Goal: Communication & Community: Participate in discussion

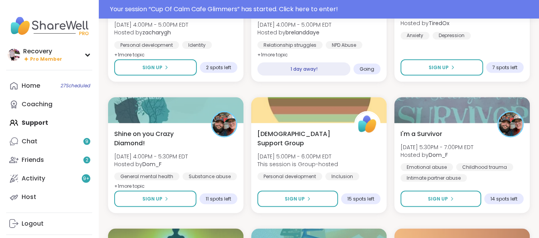
click at [51, 121] on div "Home 27 Scheduled Coaching Support Chat 9 Friends 2 Activity 9 + Host" at bounding box center [49, 141] width 86 height 130
click at [47, 88] on link "Home 27 Scheduled" at bounding box center [49, 85] width 86 height 19
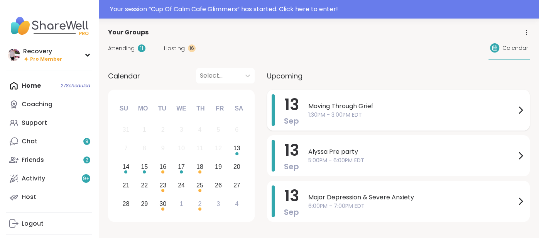
click at [321, 106] on span "Moving Through Grief" at bounding box center [412, 106] width 208 height 9
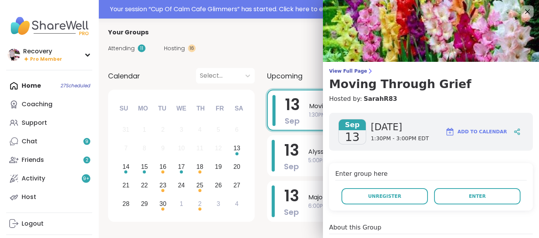
click at [477, 200] on button "Enter" at bounding box center [477, 196] width 86 height 16
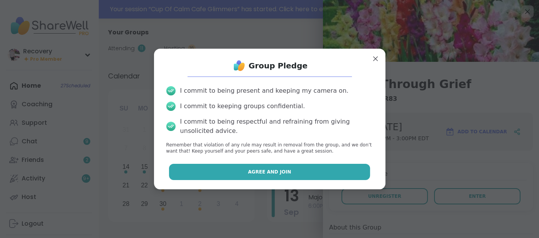
click at [336, 175] on button "Agree and Join" at bounding box center [269, 172] width 201 height 16
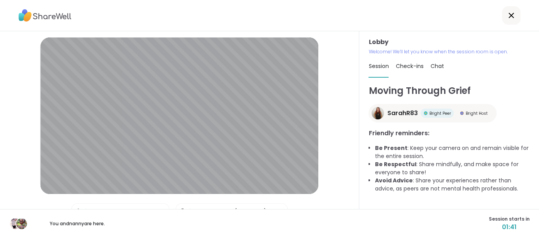
click at [429, 68] on div "Session Check-ins Chat" at bounding box center [449, 66] width 161 height 22
click at [433, 66] on span "Chat" at bounding box center [437, 66] width 14 height 8
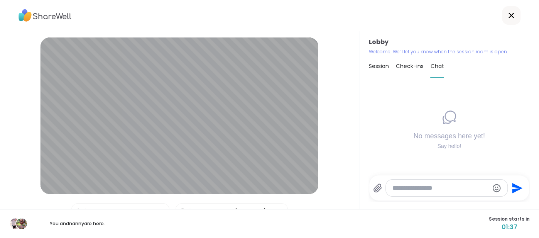
click at [404, 185] on textarea "Type your message" at bounding box center [440, 188] width 96 height 8
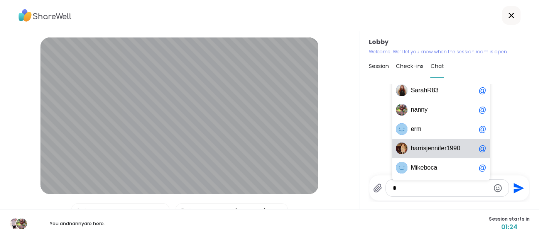
type textarea "*"
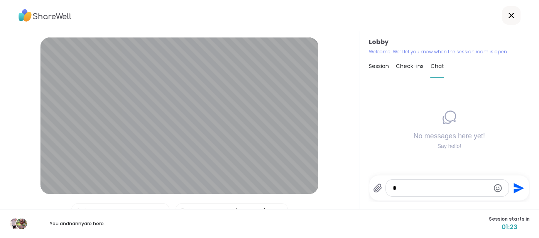
click at [511, 142] on div "No messages here yet! Say hello!" at bounding box center [449, 129] width 161 height 91
click at [375, 69] on span "Session" at bounding box center [379, 66] width 20 height 8
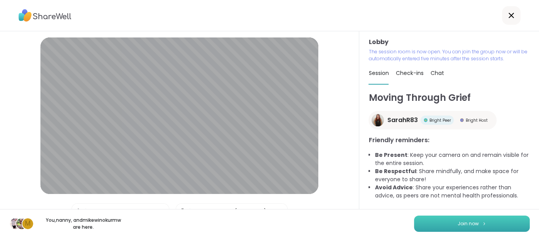
click at [440, 221] on button "Join now" at bounding box center [472, 223] width 116 height 16
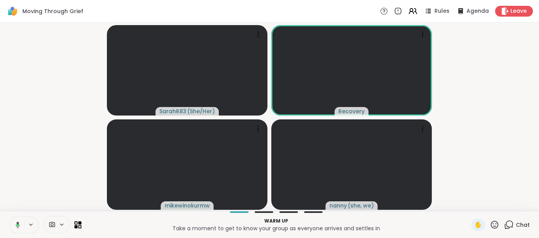
click at [492, 125] on video-player-container "SarahR83 ( She/Her ) Recovery mikewinokurmw nanny ( she, we )" at bounding box center [270, 117] width 530 height 182
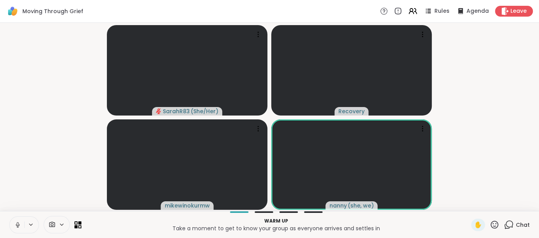
click at [525, 221] on span "Chat" at bounding box center [523, 225] width 14 height 8
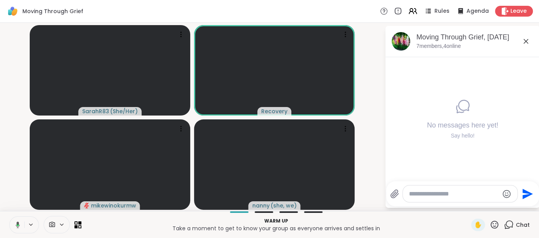
click at [523, 41] on icon at bounding box center [525, 41] width 9 height 9
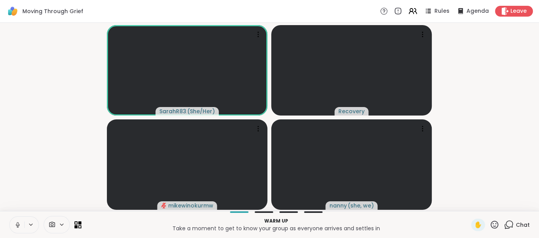
click at [14, 223] on button at bounding box center [17, 225] width 15 height 16
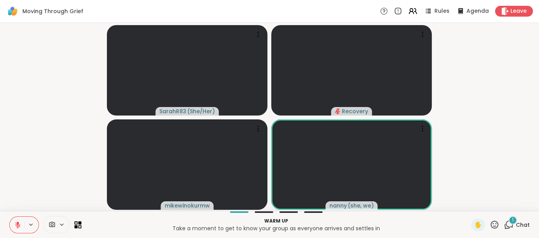
click at [526, 230] on div "1 Chat" at bounding box center [517, 224] width 26 height 12
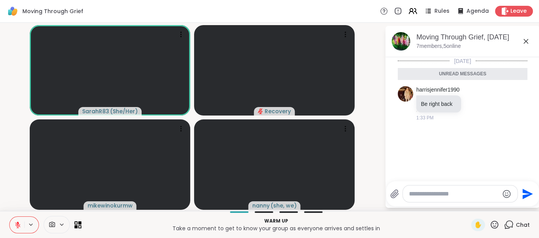
click at [524, 39] on icon at bounding box center [525, 41] width 9 height 9
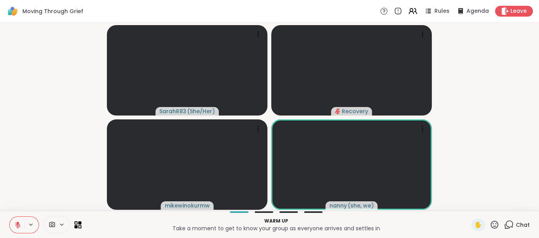
click at [17, 223] on icon at bounding box center [18, 222] width 2 height 3
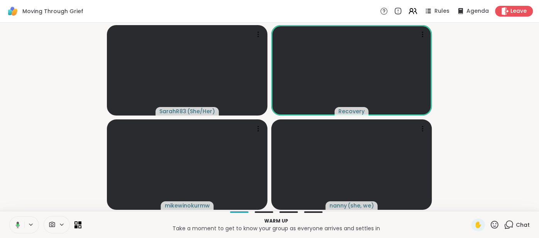
click at [13, 224] on icon at bounding box center [16, 224] width 7 height 7
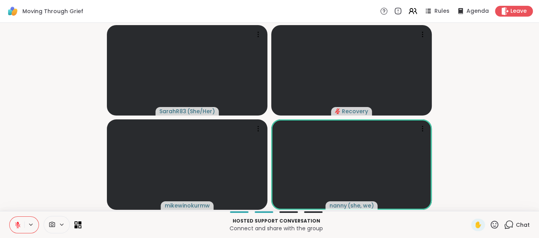
click at [496, 222] on icon at bounding box center [495, 224] width 8 height 8
click at [470, 203] on span "❤️" at bounding box center [472, 204] width 8 height 9
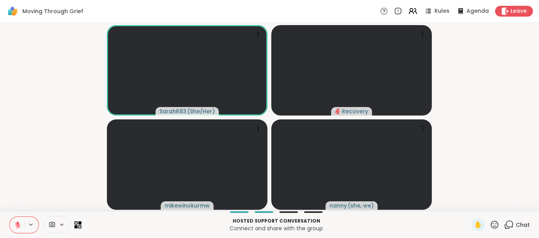
click at [16, 224] on icon at bounding box center [17, 224] width 7 height 7
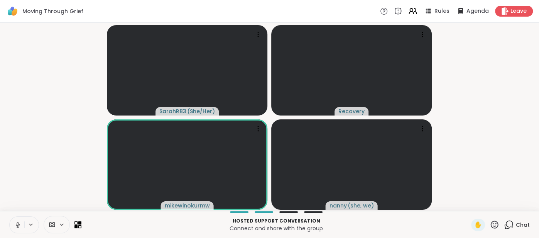
click at [13, 226] on button at bounding box center [17, 225] width 15 height 16
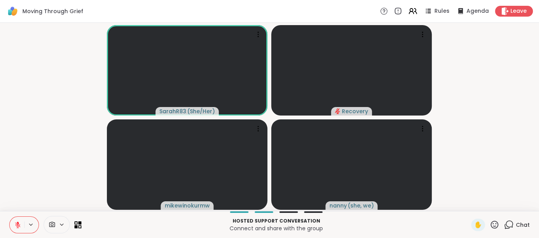
click at [17, 222] on icon at bounding box center [18, 222] width 2 height 3
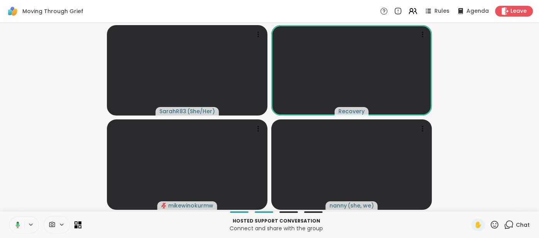
click at [11, 227] on button at bounding box center [16, 225] width 16 height 16
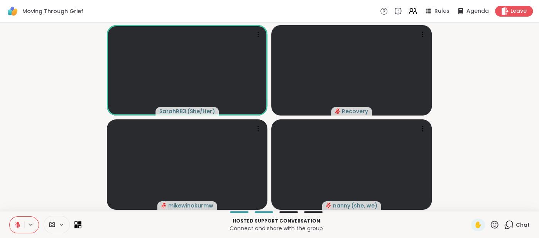
click at [15, 224] on icon at bounding box center [17, 224] width 7 height 7
click at [522, 225] on span "Chat" at bounding box center [523, 225] width 14 height 8
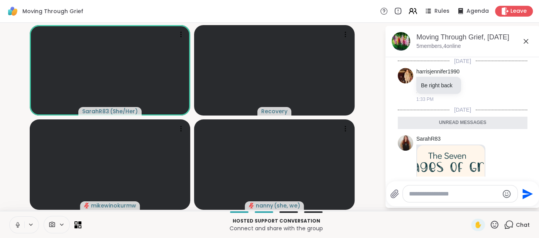
scroll to position [101, 0]
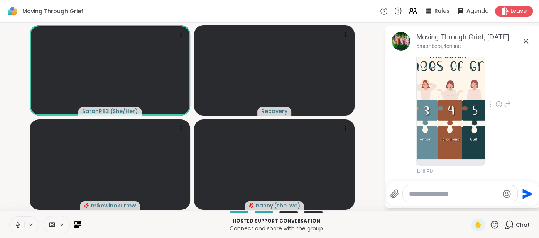
click at [456, 140] on img at bounding box center [451, 101] width 68 height 115
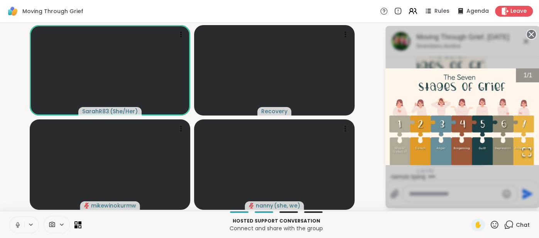
click at [532, 37] on circle at bounding box center [531, 34] width 9 height 9
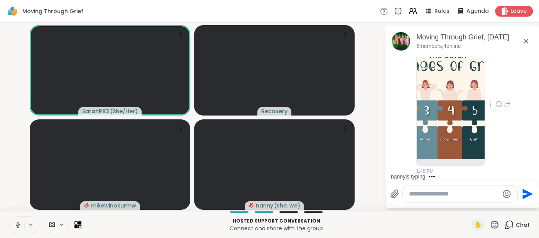
click at [524, 42] on icon at bounding box center [525, 41] width 9 height 9
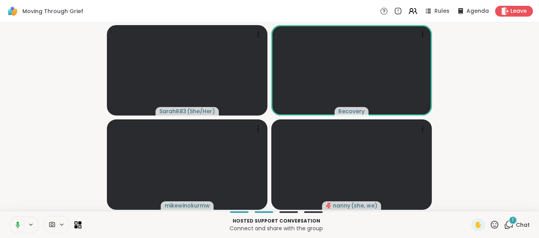
click at [10, 225] on button at bounding box center [16, 225] width 16 height 16
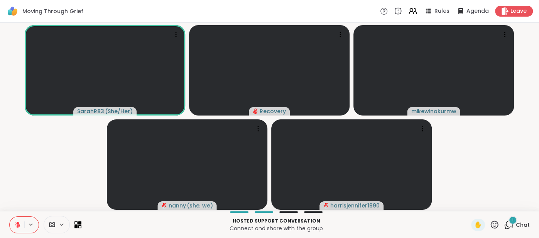
click at [519, 221] on span "Chat" at bounding box center [523, 225] width 14 height 8
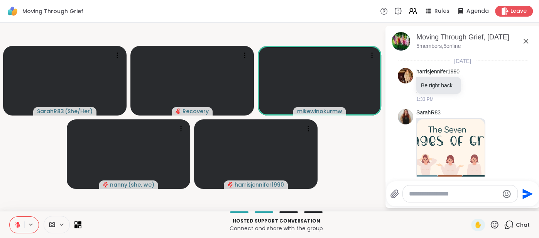
scroll to position [168, 0]
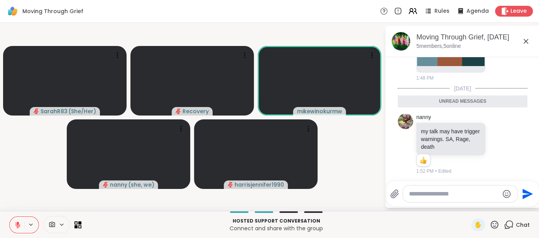
click at [487, 83] on div "SarahR83 1:48 PM" at bounding box center [463, 11] width 130 height 146
click at [525, 44] on icon at bounding box center [525, 41] width 9 height 9
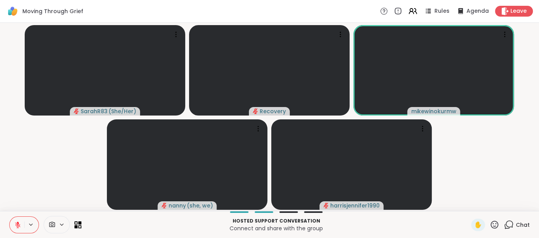
click at [493, 221] on icon at bounding box center [495, 225] width 10 height 10
click at [470, 206] on span "❤️" at bounding box center [472, 204] width 8 height 9
click at [521, 220] on div "1 Chat" at bounding box center [517, 224] width 26 height 12
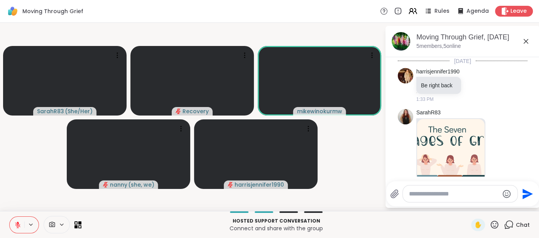
scroll to position [217, 0]
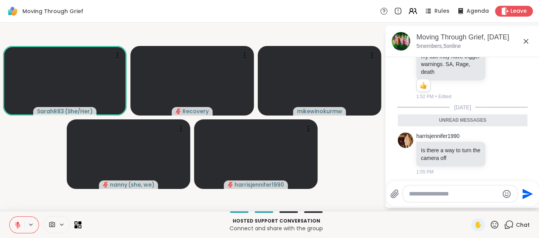
click at [526, 43] on icon at bounding box center [525, 41] width 9 height 9
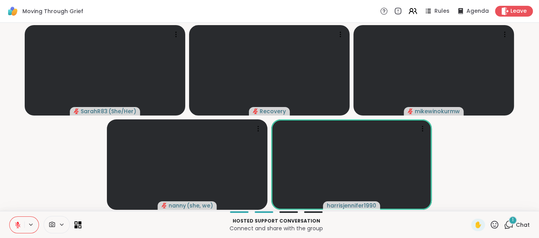
click at [523, 225] on span "Chat" at bounding box center [523, 225] width 14 height 8
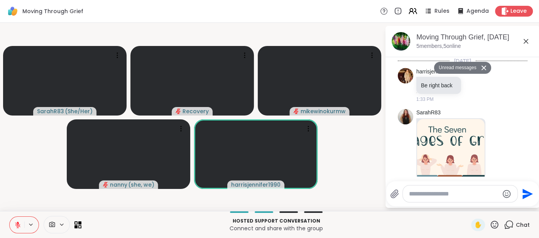
scroll to position [407, 0]
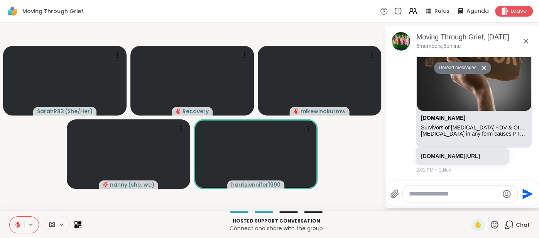
click at [530, 43] on icon at bounding box center [525, 41] width 9 height 9
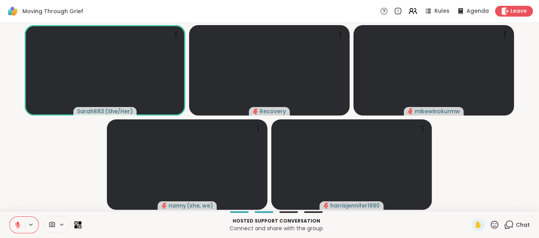
click at [495, 221] on icon at bounding box center [495, 224] width 8 height 8
click at [476, 206] on div "❤️" at bounding box center [472, 204] width 14 height 12
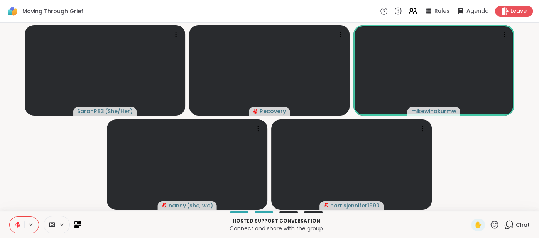
click at [491, 220] on icon at bounding box center [495, 225] width 10 height 10
click at [475, 208] on span "❤️" at bounding box center [472, 204] width 8 height 9
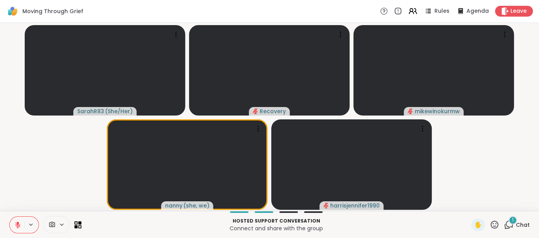
click at [496, 226] on icon at bounding box center [495, 224] width 8 height 8
click at [476, 207] on div "❤️" at bounding box center [472, 204] width 14 height 12
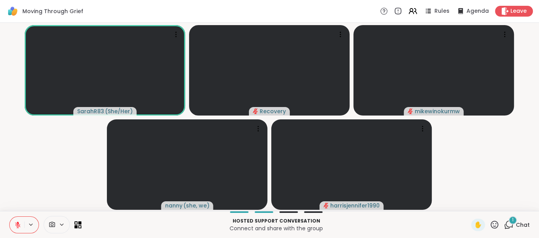
click at [17, 222] on icon at bounding box center [17, 224] width 7 height 7
click at [19, 223] on icon at bounding box center [17, 224] width 7 height 7
click at [519, 222] on span "Chat" at bounding box center [523, 225] width 14 height 8
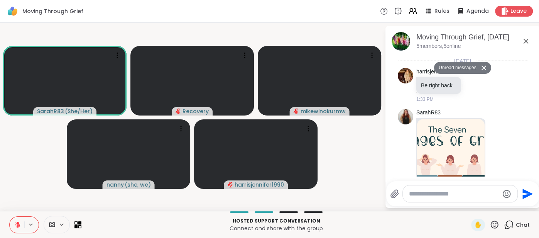
scroll to position [597, 0]
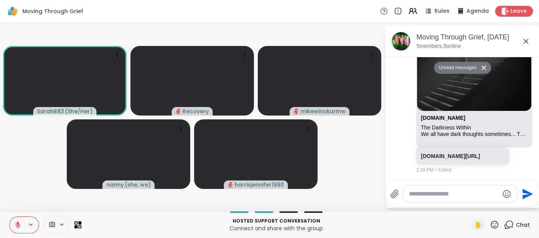
click at [454, 195] on textarea "Type your message" at bounding box center [454, 194] width 90 height 8
type textarea "***"
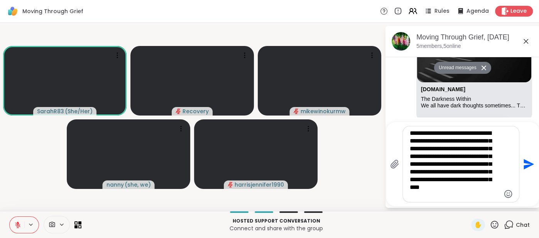
type textarea "**********"
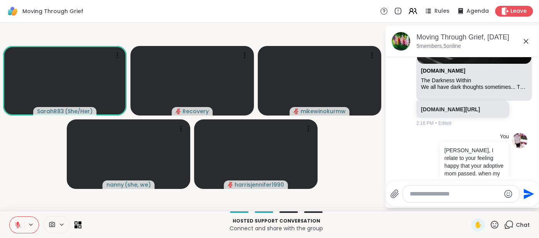
scroll to position [696, 0]
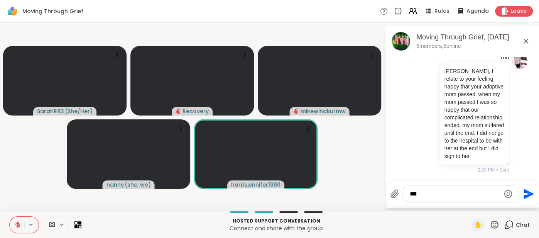
type textarea "****"
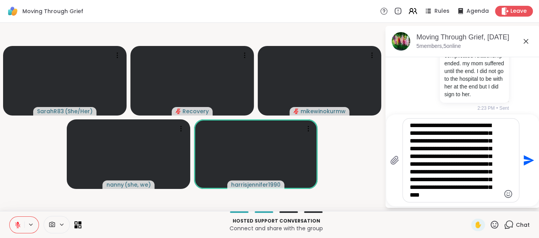
scroll to position [7, 0]
type textarea "**********"
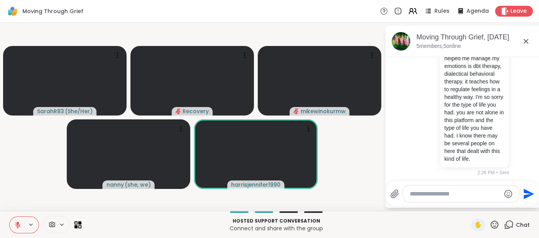
scroll to position [886, 0]
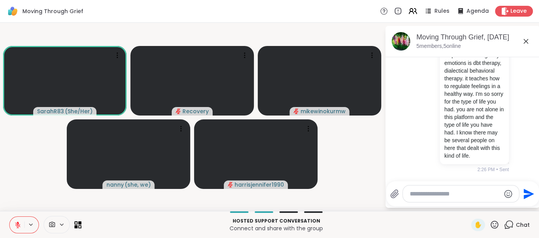
click at [15, 220] on button at bounding box center [17, 225] width 15 height 16
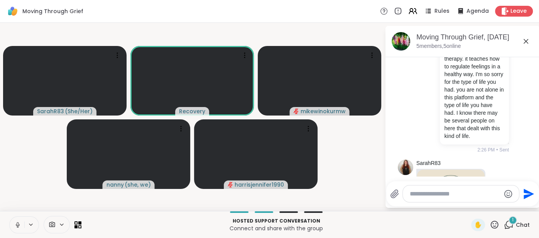
scroll to position [1101, 0]
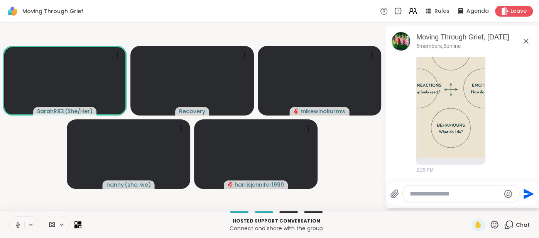
click at [13, 222] on button at bounding box center [17, 225] width 15 height 16
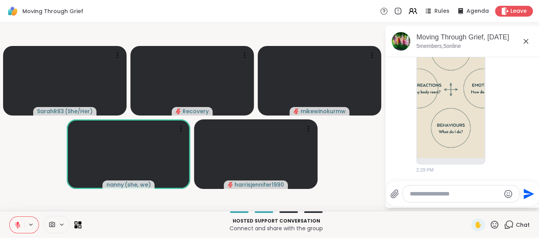
click at [12, 221] on button at bounding box center [17, 225] width 15 height 16
click at [12, 223] on button at bounding box center [17, 225] width 15 height 16
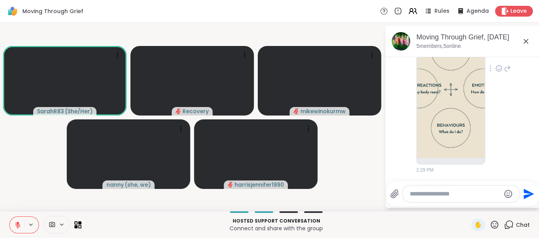
click at [420, 139] on img at bounding box center [451, 66] width 68 height 184
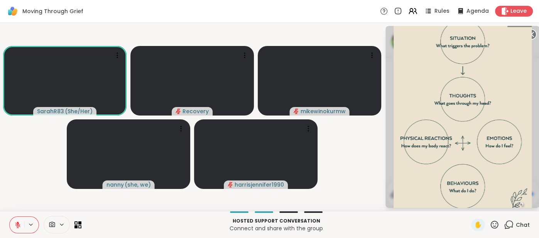
click at [535, 36] on circle at bounding box center [531, 34] width 9 height 9
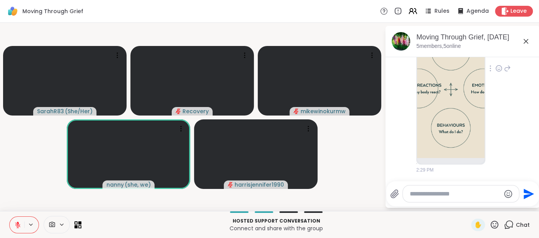
click at [14, 225] on icon at bounding box center [17, 224] width 7 height 7
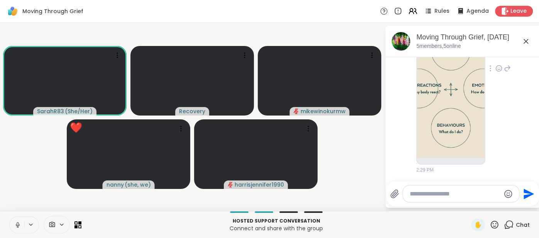
click at [16, 229] on button at bounding box center [17, 225] width 15 height 16
click at [16, 220] on button at bounding box center [17, 225] width 15 height 16
click at [14, 221] on button at bounding box center [17, 225] width 15 height 16
click at [15, 219] on button at bounding box center [17, 225] width 15 height 16
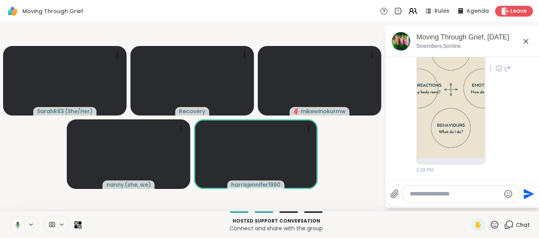
click at [15, 219] on button at bounding box center [16, 225] width 16 height 16
click at [15, 222] on icon at bounding box center [17, 224] width 7 height 7
click at [15, 224] on icon at bounding box center [17, 224] width 7 height 7
drag, startPoint x: 15, startPoint y: 222, endPoint x: 15, endPoint y: 210, distance: 12.7
click at [15, 210] on div "Moving Through Grief Rules Agenda Leave SarahR83 ( She/Her ) Recovery mikewinok…" at bounding box center [269, 119] width 539 height 238
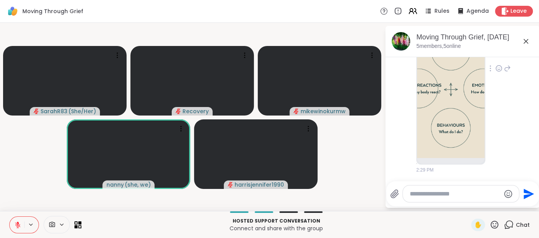
click at [15, 223] on icon at bounding box center [17, 224] width 7 height 7
click at [15, 224] on icon at bounding box center [17, 224] width 7 height 7
click at [12, 232] on button at bounding box center [17, 225] width 15 height 16
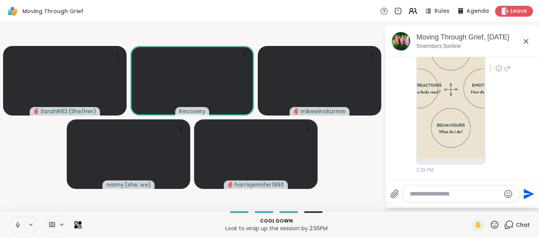
click at [417, 195] on textarea "Type your message" at bounding box center [455, 194] width 90 height 8
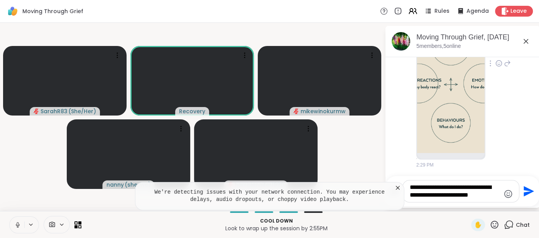
type textarea "**********"
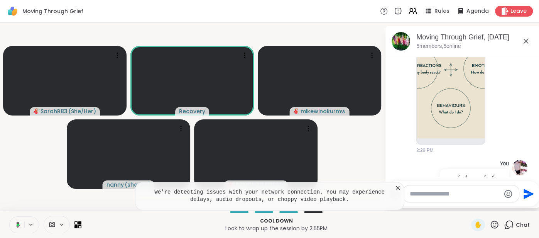
scroll to position [1157, 0]
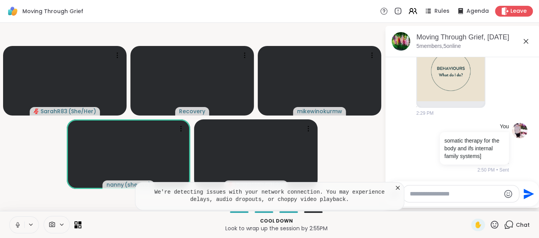
click at [523, 44] on icon at bounding box center [525, 41] width 9 height 9
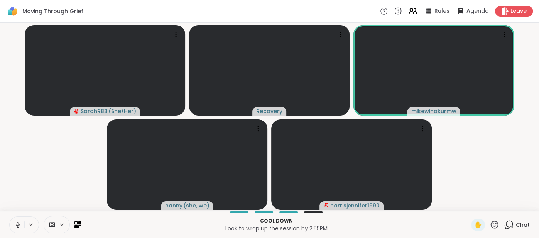
click at [14, 223] on icon at bounding box center [17, 224] width 7 height 7
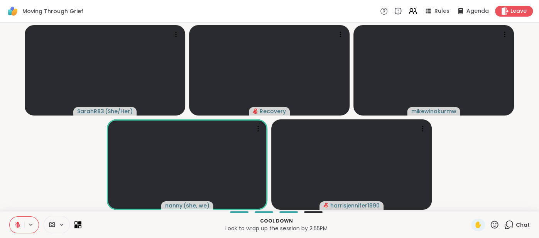
click at [16, 219] on button at bounding box center [17, 225] width 15 height 16
click at [18, 225] on icon at bounding box center [18, 223] width 2 height 3
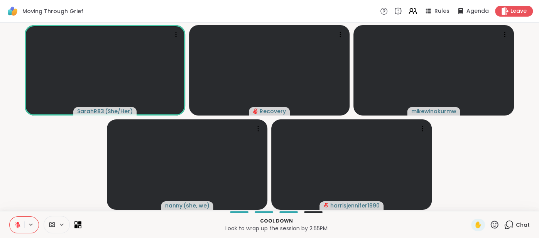
click at [17, 227] on icon at bounding box center [17, 224] width 5 height 5
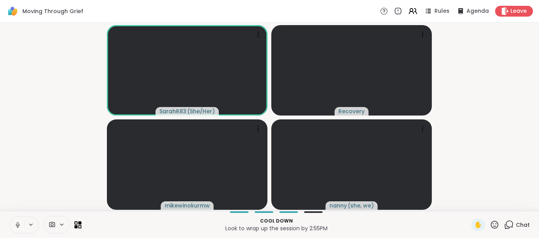
click at [17, 225] on icon at bounding box center [18, 223] width 2 height 3
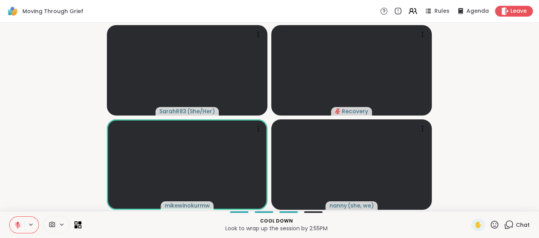
click at [17, 221] on button at bounding box center [17, 225] width 15 height 16
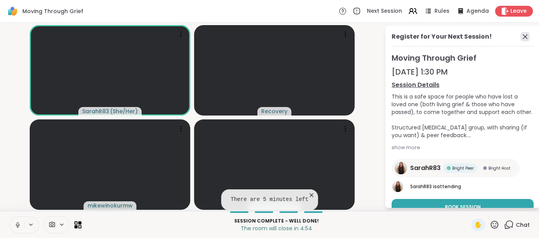
click at [523, 37] on icon at bounding box center [525, 36] width 9 height 9
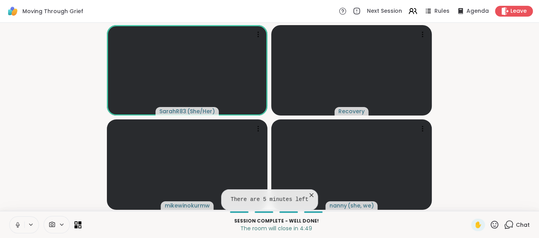
click at [521, 222] on span "Chat" at bounding box center [523, 225] width 14 height 8
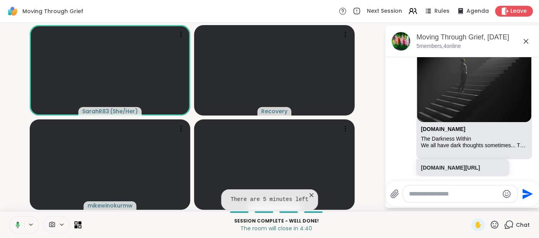
scroll to position [521, 0]
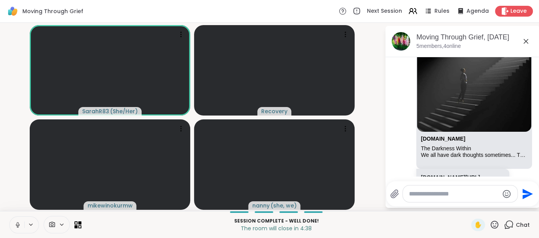
click at [529, 39] on icon at bounding box center [525, 41] width 9 height 9
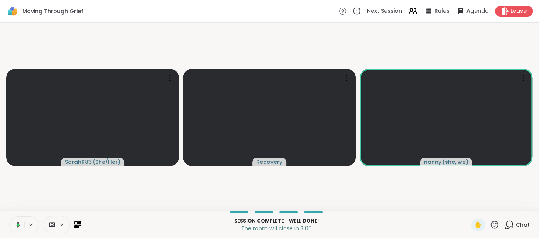
click at [18, 223] on icon at bounding box center [18, 224] width 4 height 7
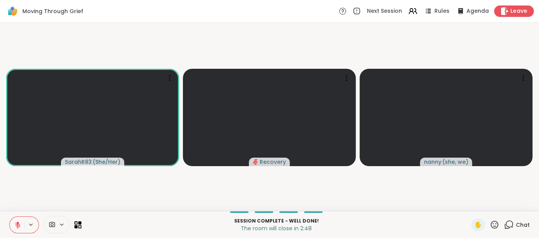
click at [520, 13] on span "Leave" at bounding box center [519, 11] width 17 height 8
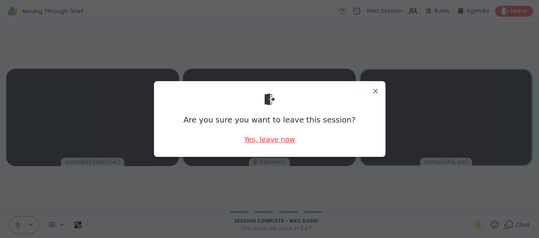
click at [267, 138] on div "Yes, leave now" at bounding box center [269, 139] width 51 height 10
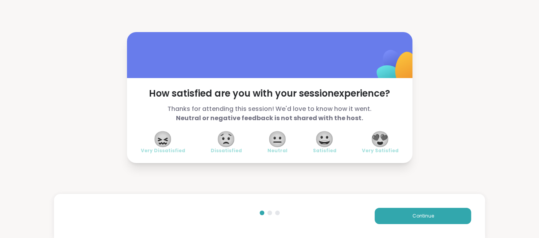
click at [373, 139] on span "😍" at bounding box center [380, 139] width 19 height 14
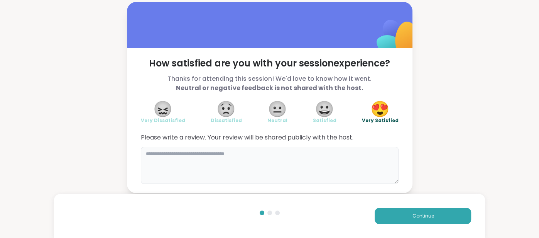
click at [322, 153] on textarea at bounding box center [270, 165] width 258 height 37
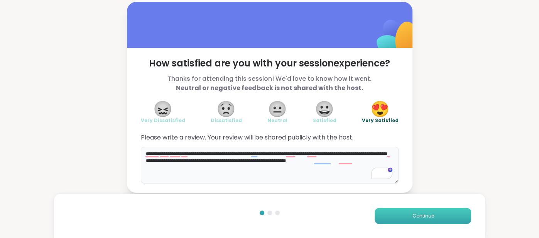
type textarea "**********"
click at [390, 220] on button "Continue" at bounding box center [423, 216] width 96 height 16
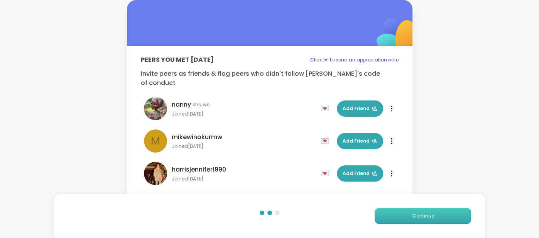
click at [390, 220] on button "Continue" at bounding box center [423, 216] width 96 height 16
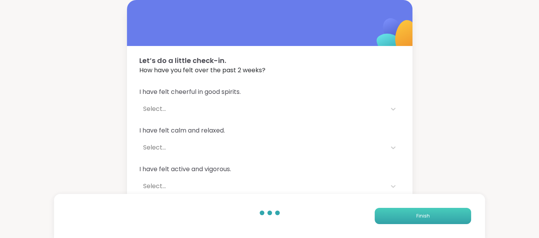
click at [390, 220] on button "Finish" at bounding box center [423, 216] width 96 height 16
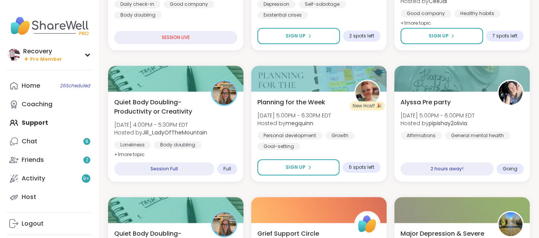
scroll to position [307, 0]
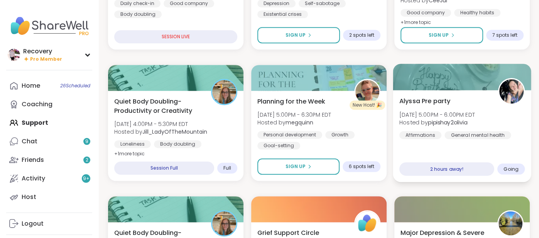
click at [491, 148] on div "Alyssa Pre party [DATE] 5:00PM - 6:00PM EDT Hosted by pipishay2olivia Affirmati…" at bounding box center [462, 136] width 138 height 92
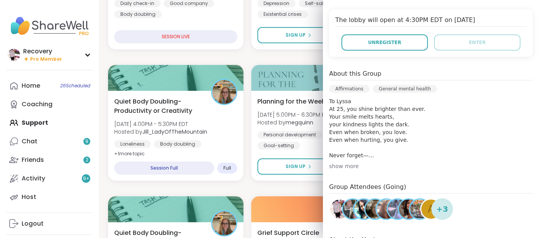
scroll to position [155, 0]
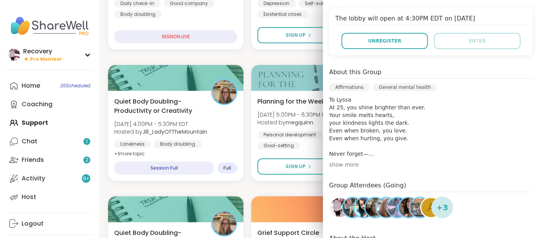
click at [339, 166] on div "show more" at bounding box center [431, 165] width 204 height 8
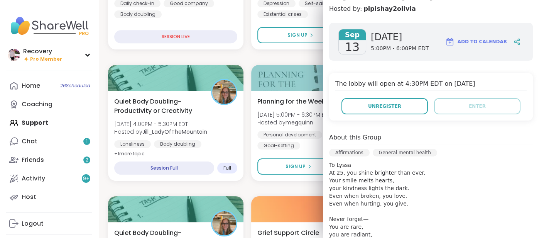
scroll to position [0, 0]
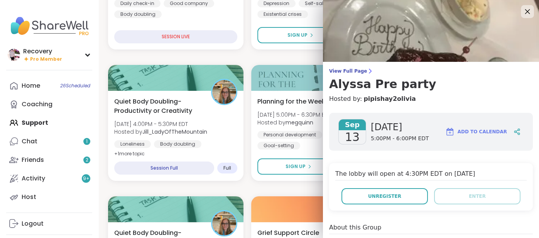
click at [524, 15] on icon at bounding box center [528, 12] width 10 height 10
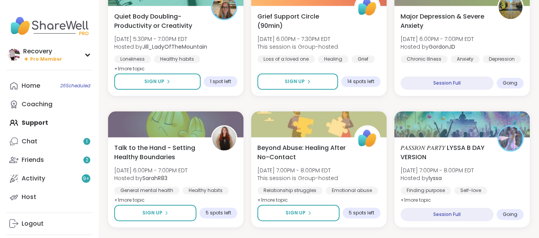
scroll to position [526, 0]
